Goal: Information Seeking & Learning: Learn about a topic

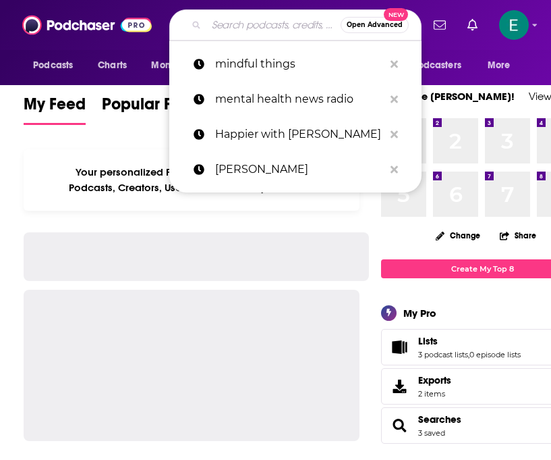
click at [275, 28] on input "Search podcasts, credits, & more..." at bounding box center [274, 25] width 134 height 22
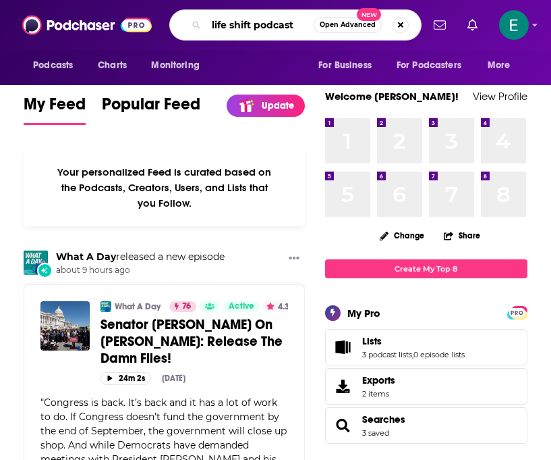
type input "life shift podcast"
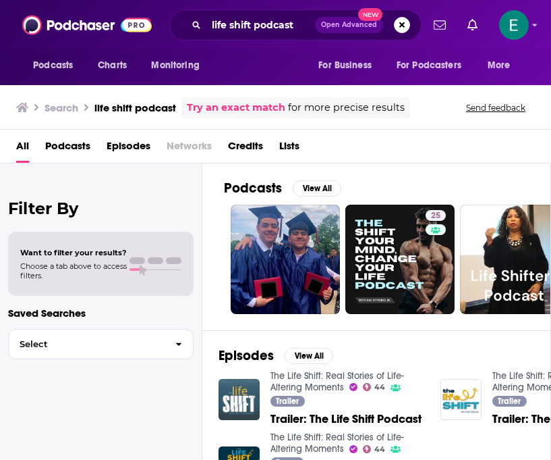
click at [238, 394] on img "Trailer: The Life Shift Podcast" at bounding box center [239, 399] width 41 height 41
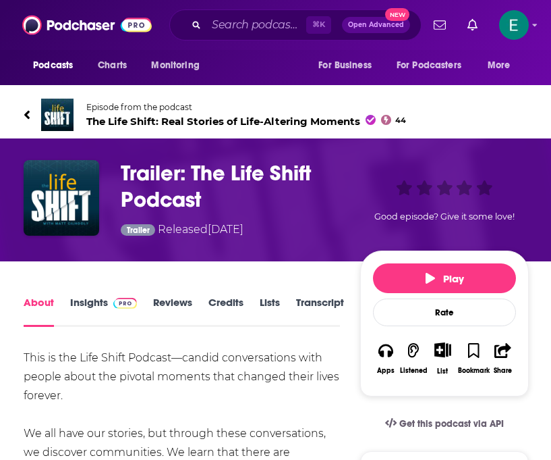
click at [98, 307] on link "Insights" at bounding box center [103, 311] width 67 height 31
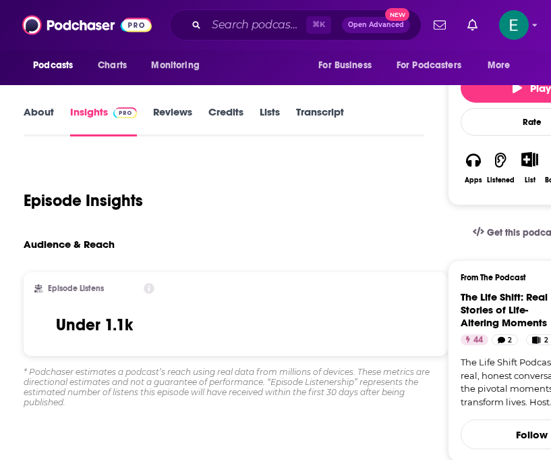
scroll to position [190, 0]
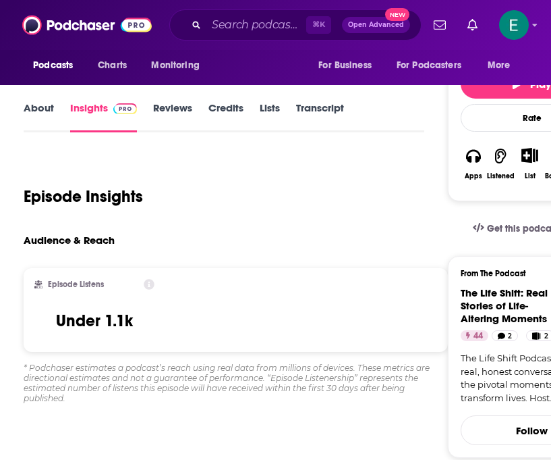
click at [45, 109] on link "About" at bounding box center [39, 116] width 30 height 31
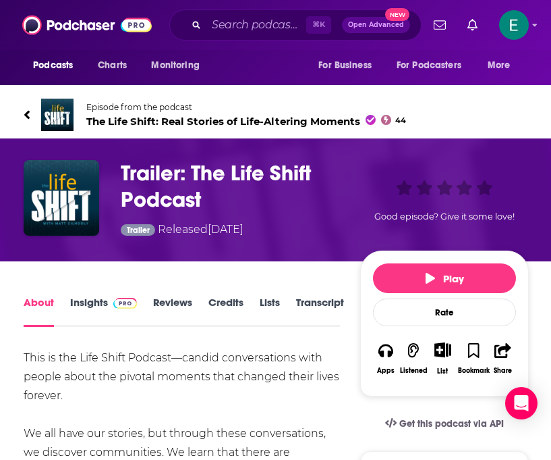
click at [165, 118] on span "The Life Shift: Real Stories of Life-Altering Moments 44" at bounding box center [246, 121] width 320 height 13
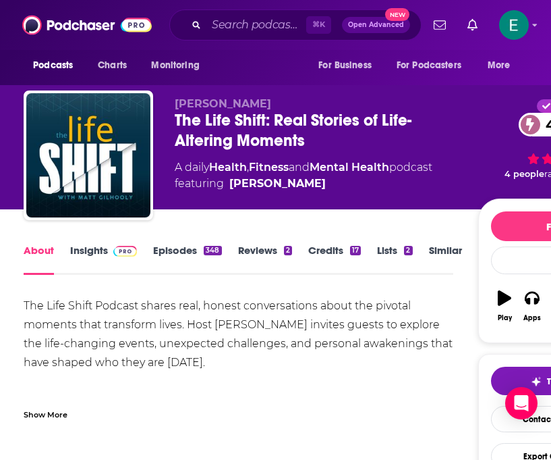
click at [108, 255] on span at bounding box center [122, 250] width 29 height 13
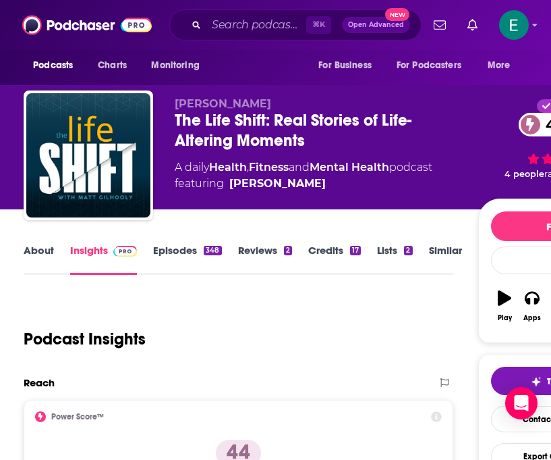
click at [51, 251] on link "About" at bounding box center [39, 259] width 30 height 31
